Goal: Task Accomplishment & Management: Use online tool/utility

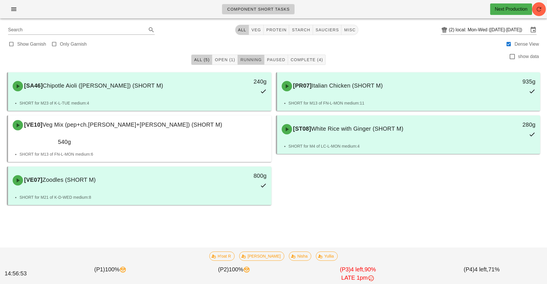
click at [246, 59] on span "Running" at bounding box center [251, 59] width 22 height 5
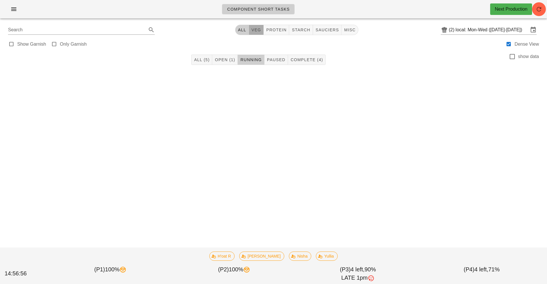
click at [255, 30] on span "veg" at bounding box center [256, 30] width 10 height 5
type input "team:veg"
click at [203, 61] on button "All" at bounding box center [209, 60] width 14 height 10
click at [478, 29] on input "local: Mon-Wed ([DATE]-[DATE])" at bounding box center [492, 29] width 73 height 9
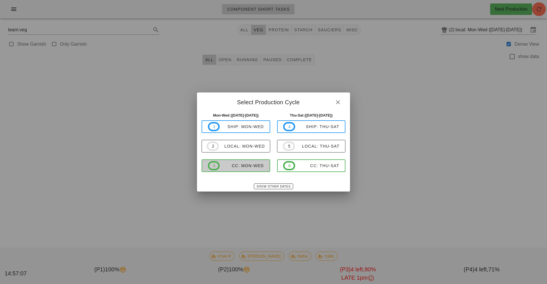
click at [241, 164] on div "CC: Mon-Wed" at bounding box center [242, 165] width 44 height 5
type input "CC: Mon-Wed ([DATE]-[DATE])"
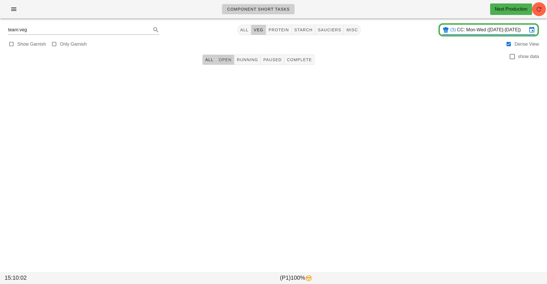
click at [226, 60] on span "Open" at bounding box center [224, 59] width 13 height 5
click at [247, 60] on span "Running" at bounding box center [248, 59] width 22 height 5
click at [279, 61] on span "Paused" at bounding box center [272, 59] width 19 height 5
click at [301, 59] on span "Complete" at bounding box center [298, 59] width 25 height 5
